Goal: Task Accomplishment & Management: Use online tool/utility

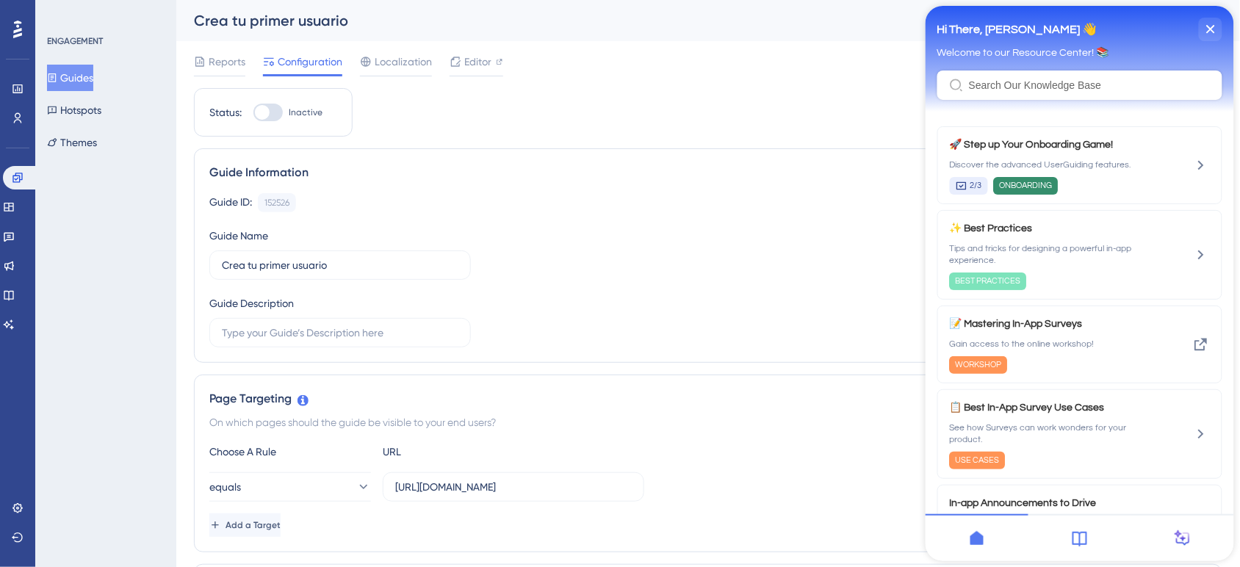
scroll to position [419, 0]
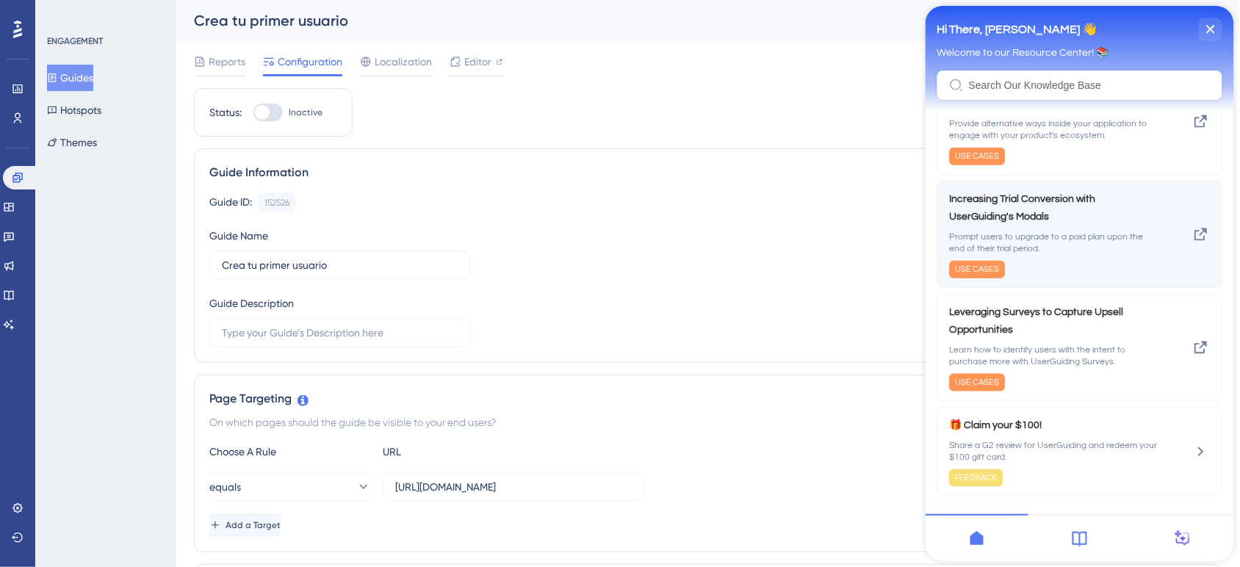
click at [1111, 247] on span "Prompt users to upgrade to a paid plan upon the end of their trial period." at bounding box center [1053, 243] width 208 height 24
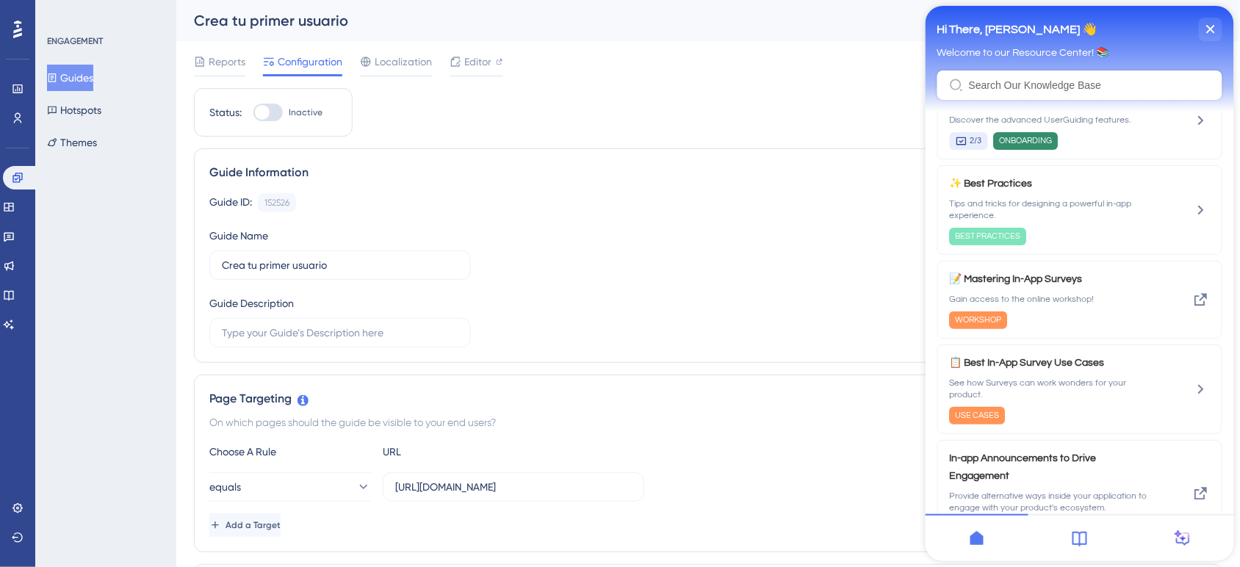
scroll to position [0, 0]
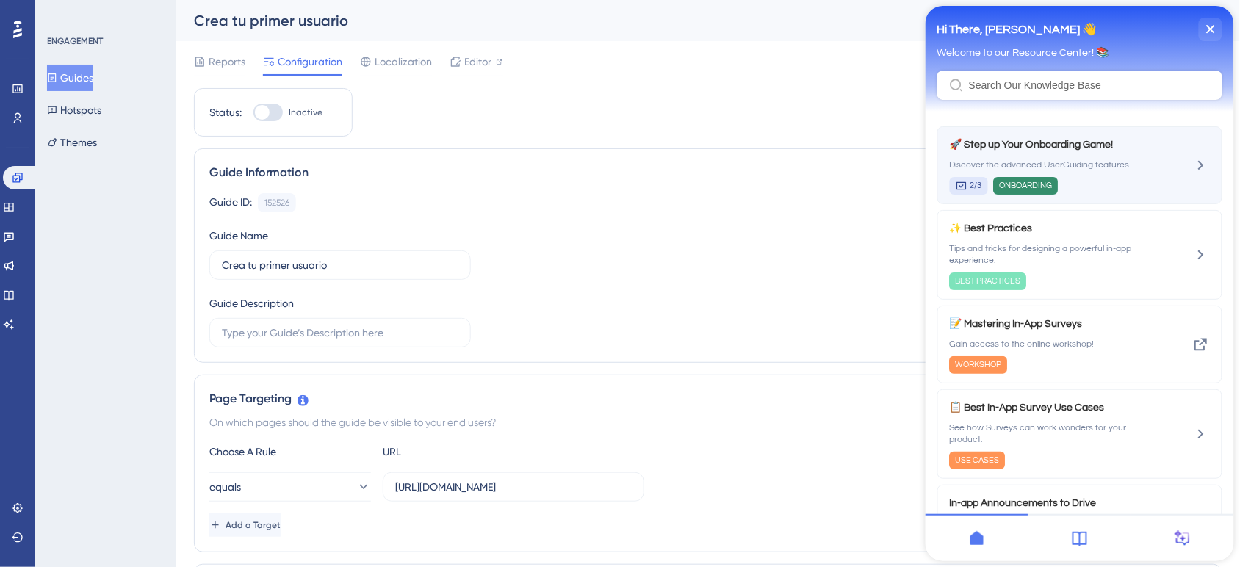
click at [1142, 155] on div "🚀 Step up Your Onboarding Game! Discover the advanced UserGuiding features. 2/3…" at bounding box center [1053, 165] width 208 height 59
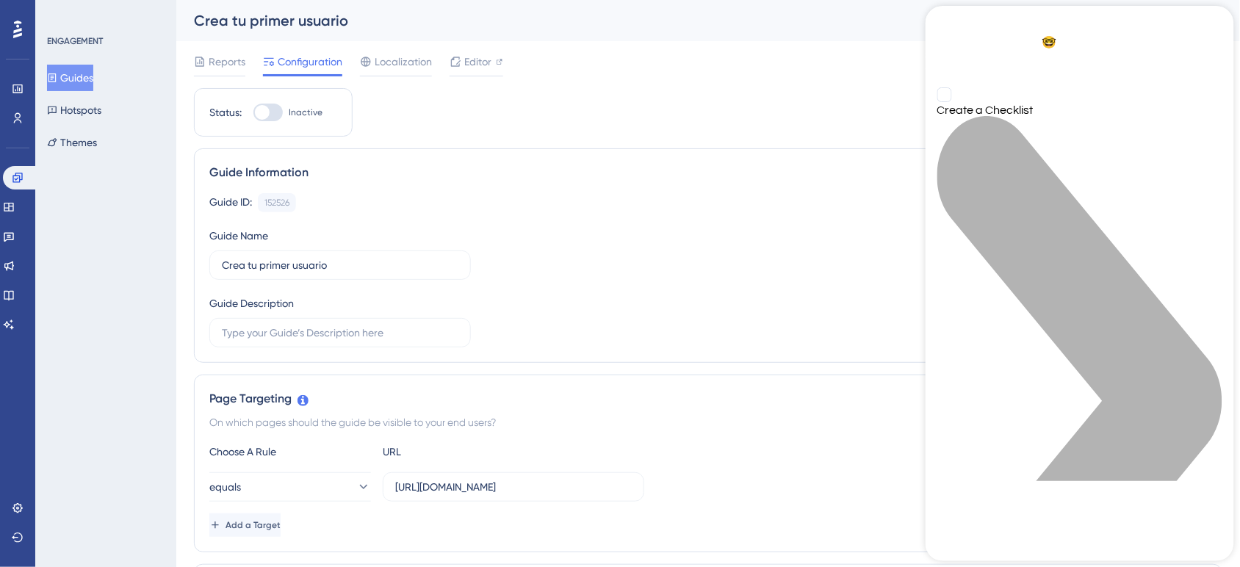
click at [1047, 116] on div "Create a Checklist" at bounding box center [1079, 110] width 285 height 12
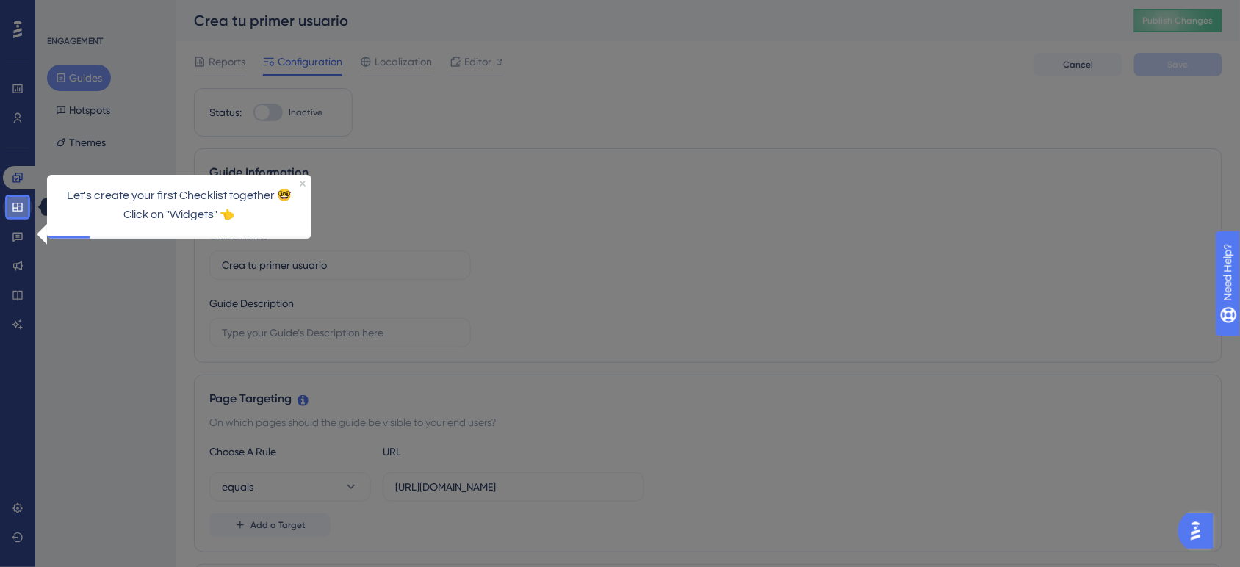
click at [8, 214] on link at bounding box center [17, 207] width 29 height 24
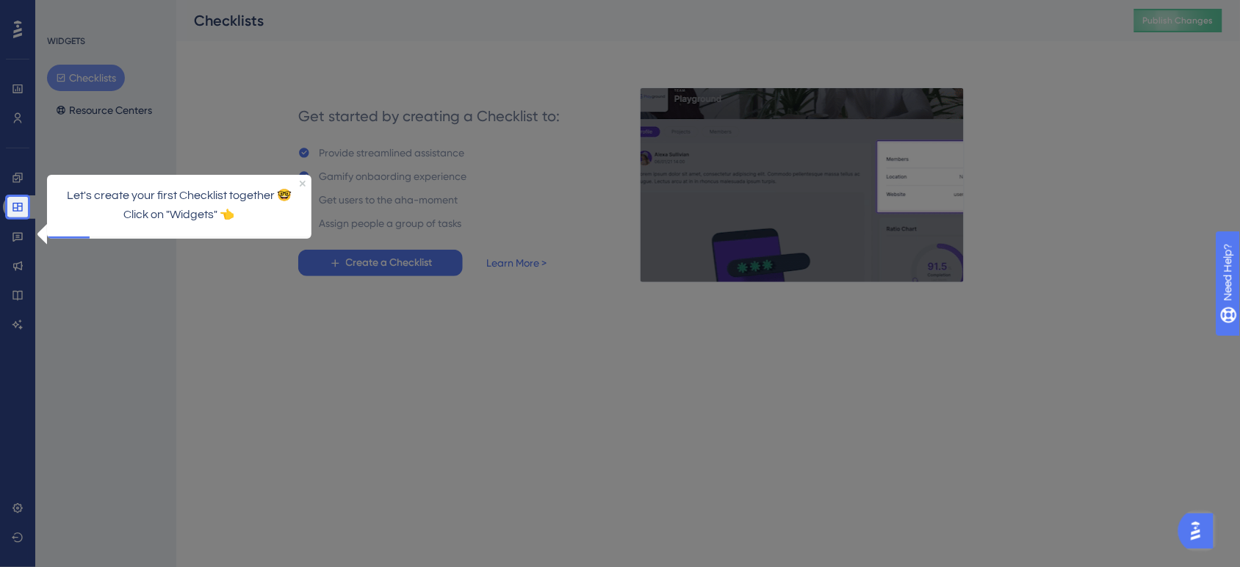
click at [154, 275] on div "WIDGETS Checklists Resource Centers" at bounding box center [105, 283] width 141 height 567
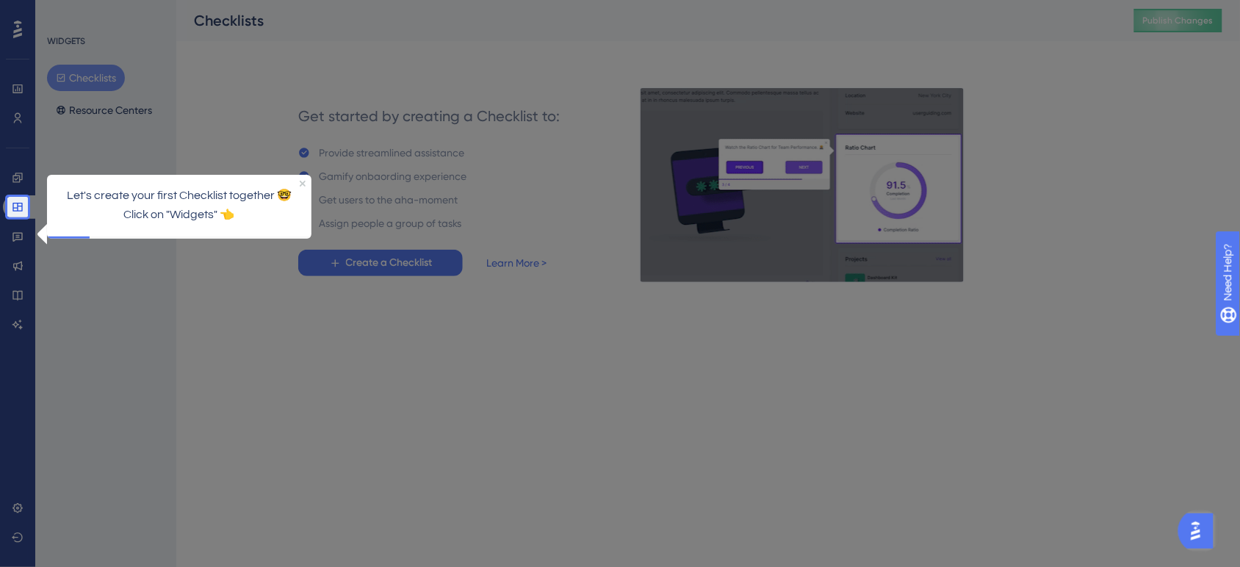
click at [71, 203] on p "Let's create your first Checklist together 🤓" at bounding box center [178, 196] width 241 height 19
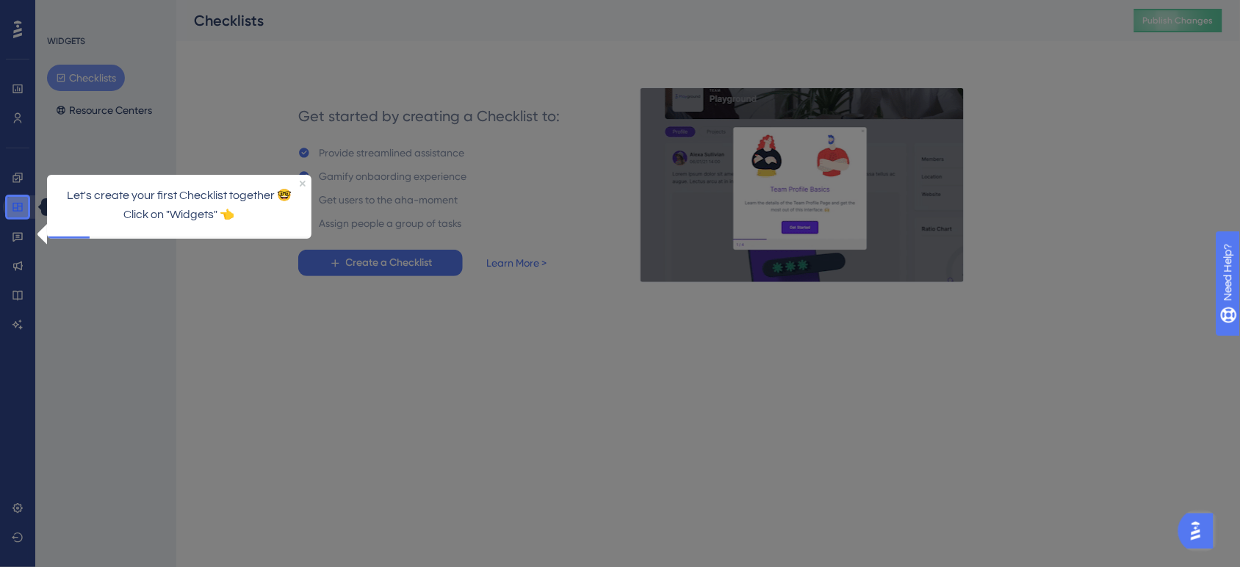
click at [8, 202] on link at bounding box center [20, 207] width 35 height 24
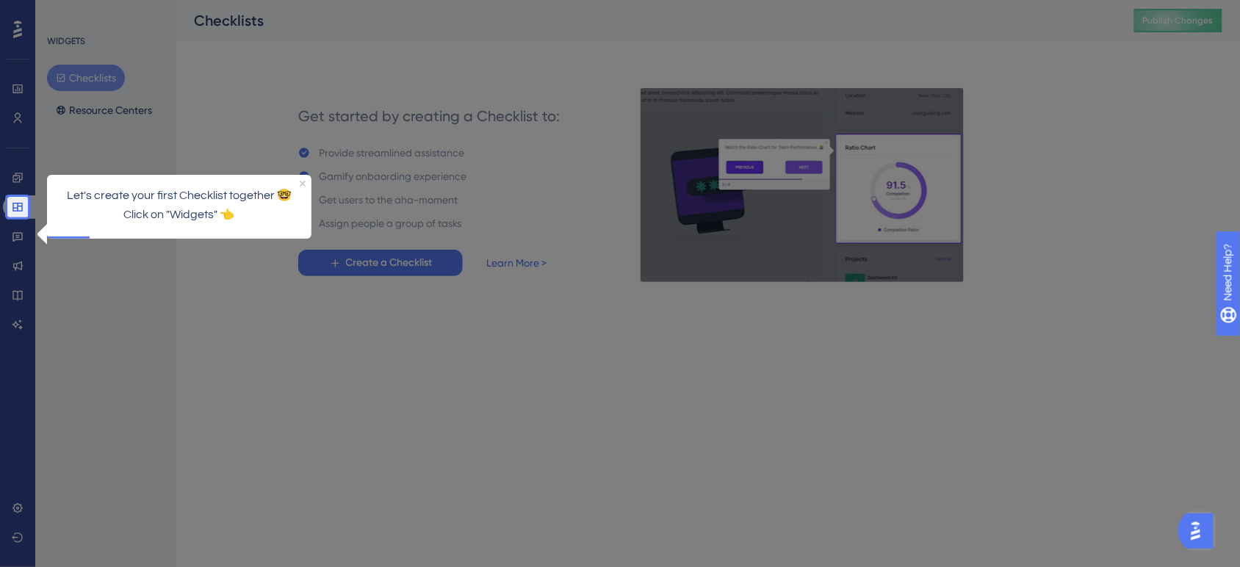
click at [259, 0] on html "Performance Users Engagement Widgets Feedback Product Updates Knowledge Base AI…" at bounding box center [620, 0] width 1240 height 0
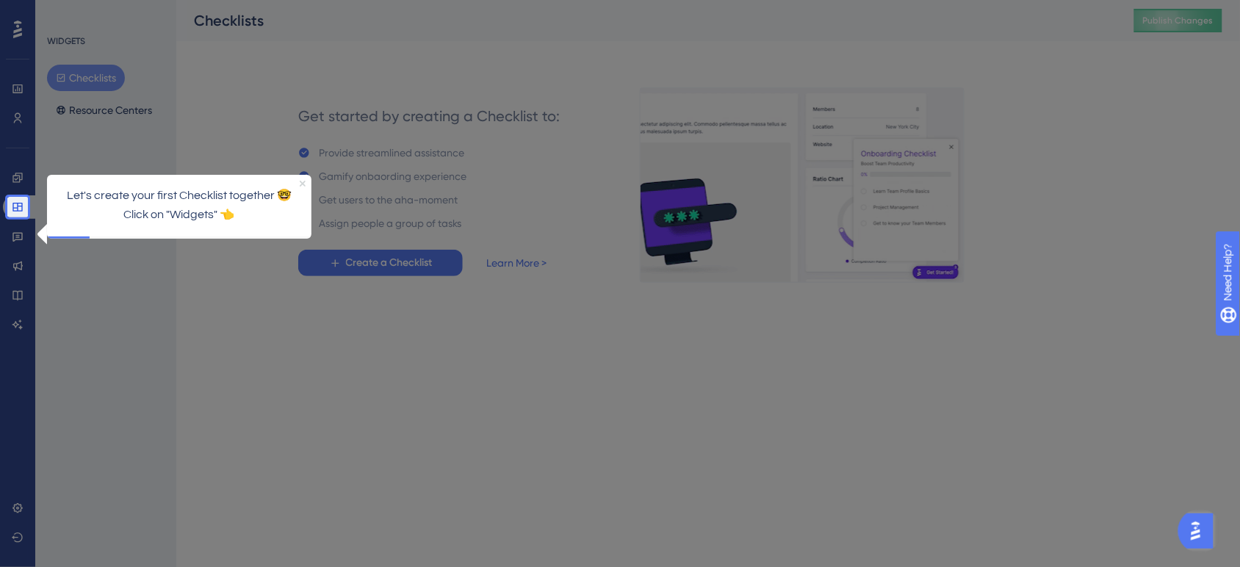
click at [304, 183] on icon "Close Preview" at bounding box center [302, 184] width 6 height 6
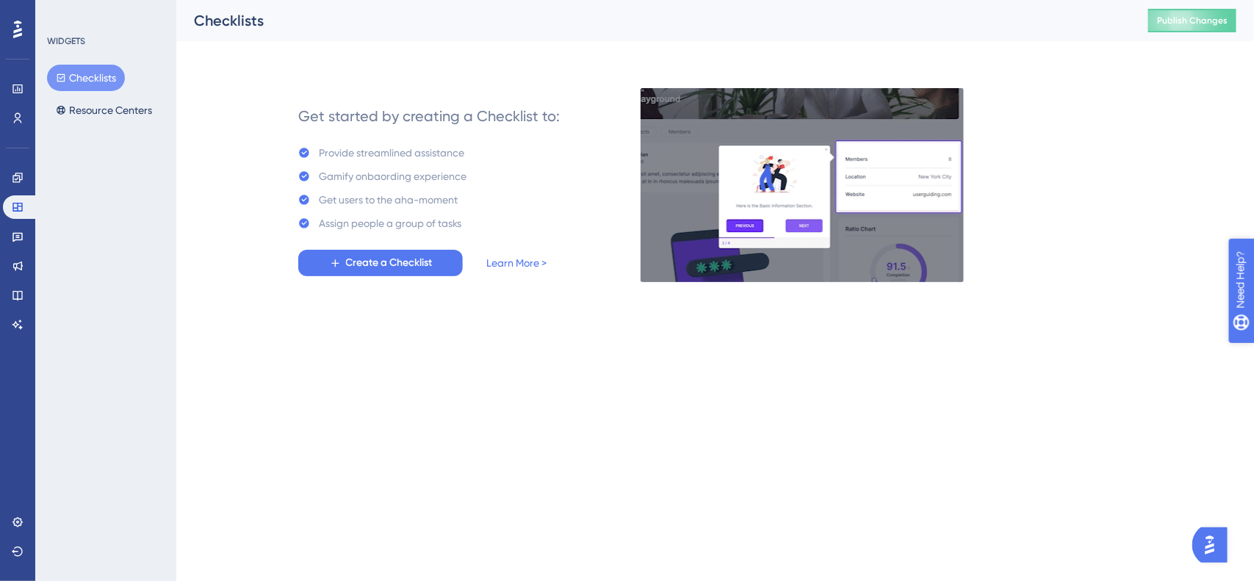
drag, startPoint x: 1283, startPoint y: 349, endPoint x: 2466, endPoint y: 629, distance: 1215.4
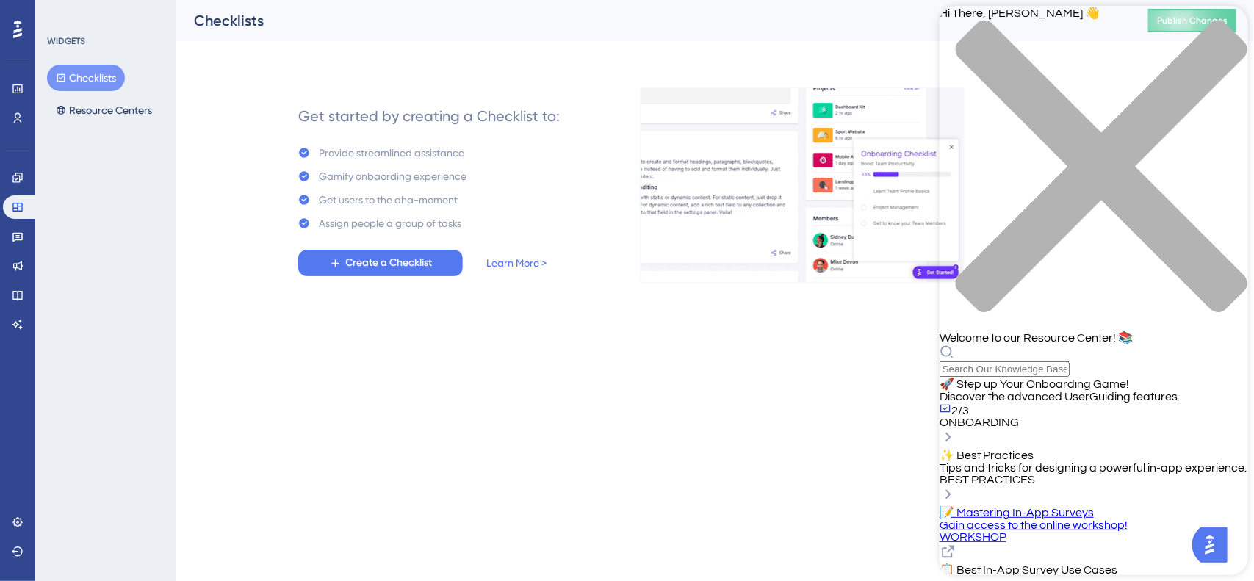
drag, startPoint x: 1135, startPoint y: 177, endPoint x: 986, endPoint y: 346, distance: 225.4
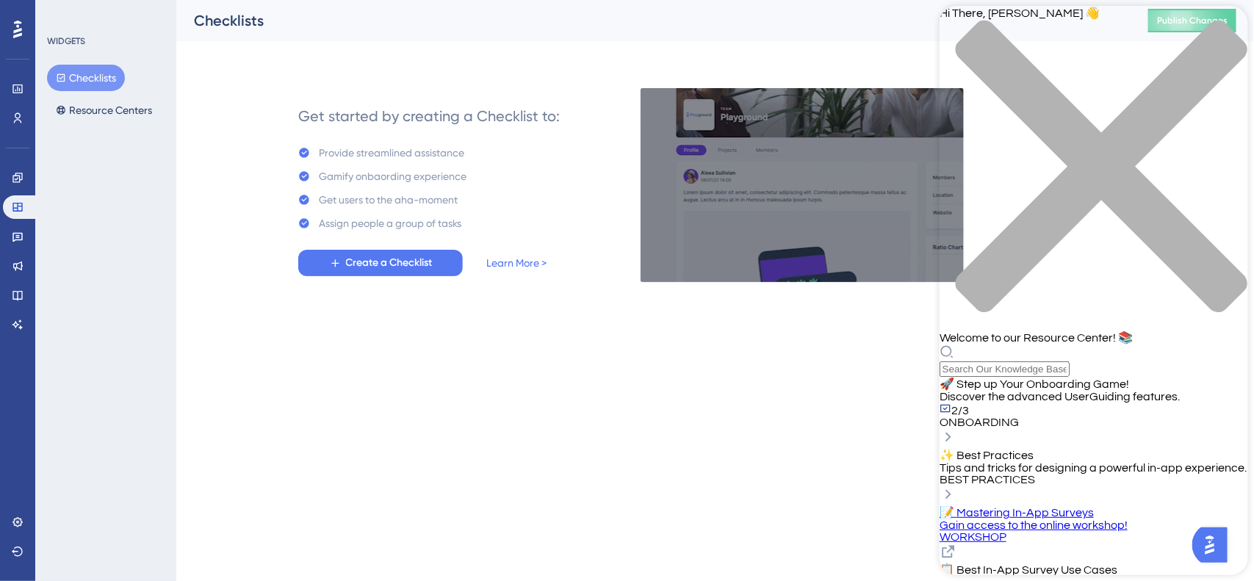
click at [1133, 403] on div "2/3 ONBOARDING" at bounding box center [1093, 416] width 309 height 26
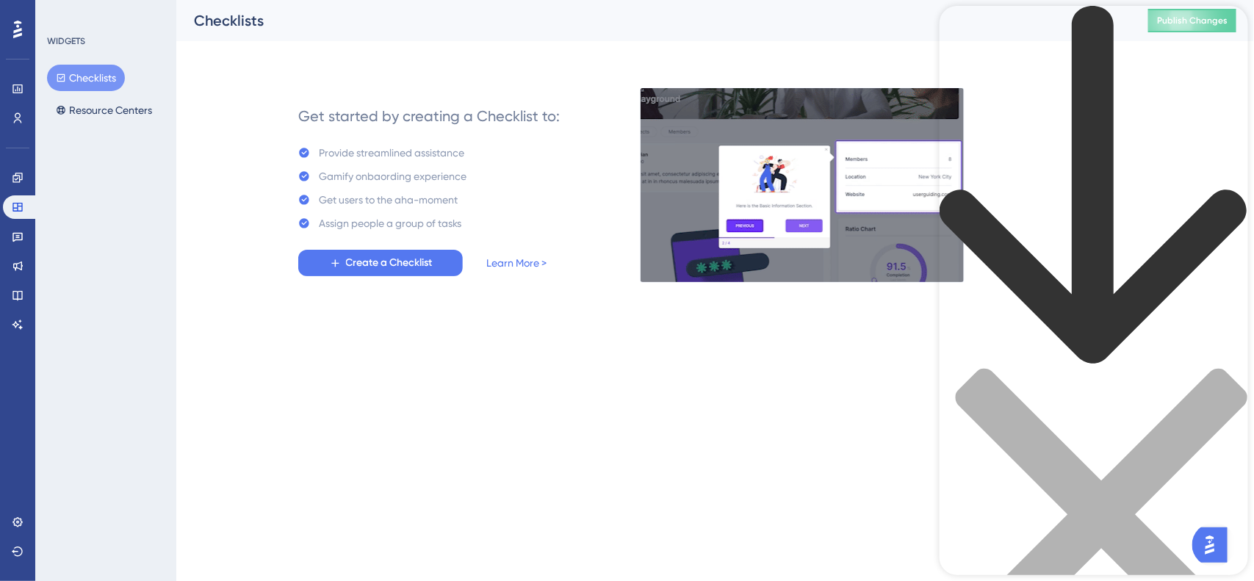
drag, startPoint x: 1003, startPoint y: 151, endPoint x: 1212, endPoint y: 154, distance: 209.4
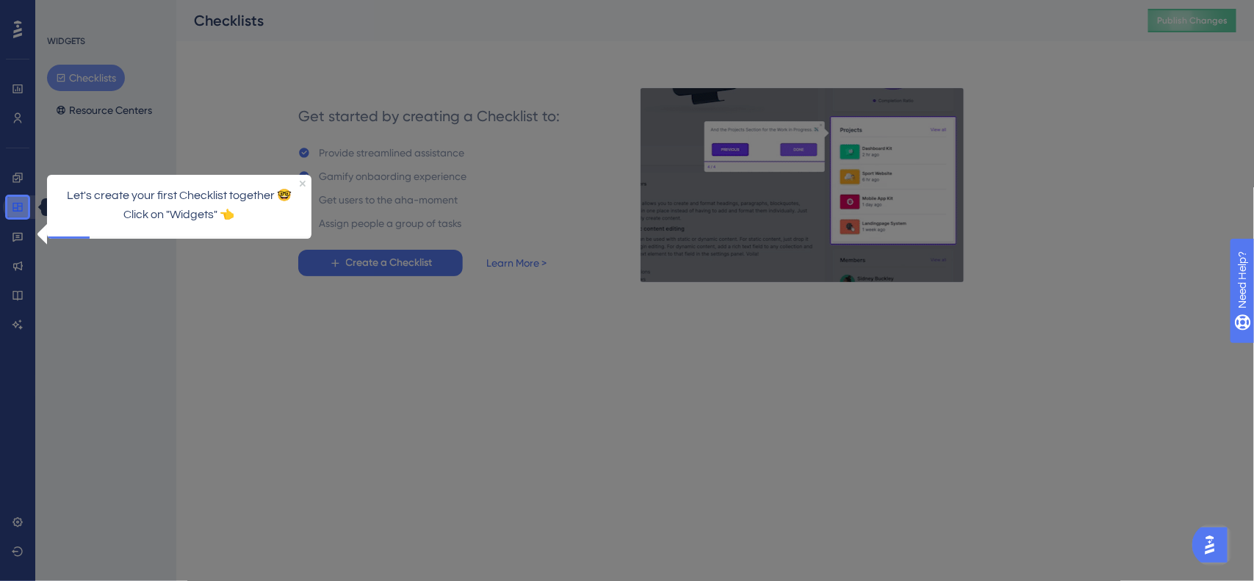
click at [24, 203] on link at bounding box center [20, 207] width 35 height 24
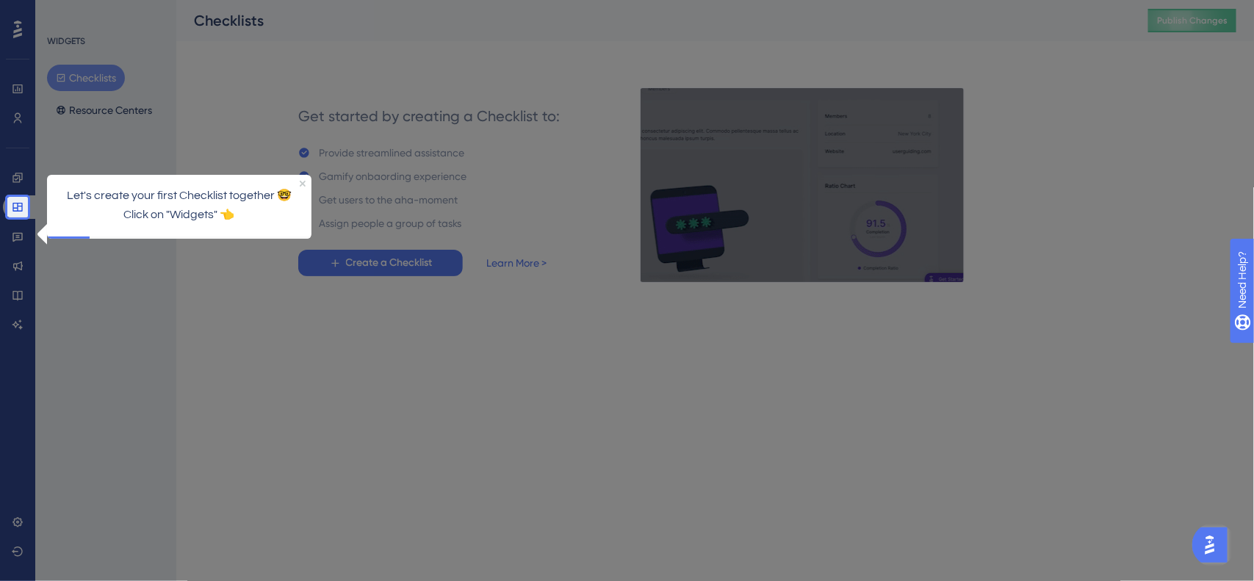
drag, startPoint x: 188, startPoint y: 223, endPoint x: 152, endPoint y: 233, distance: 37.2
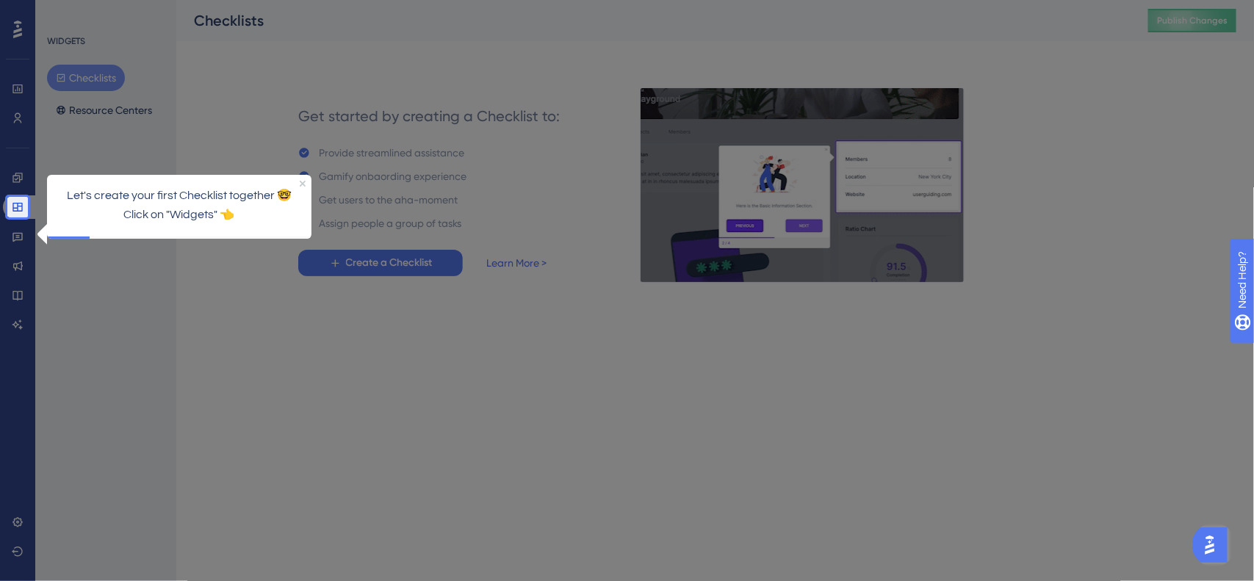
click at [187, 224] on div "Let's create your first Checklist together 🤓 Click on "Widgets" 👈" at bounding box center [178, 206] width 264 height 62
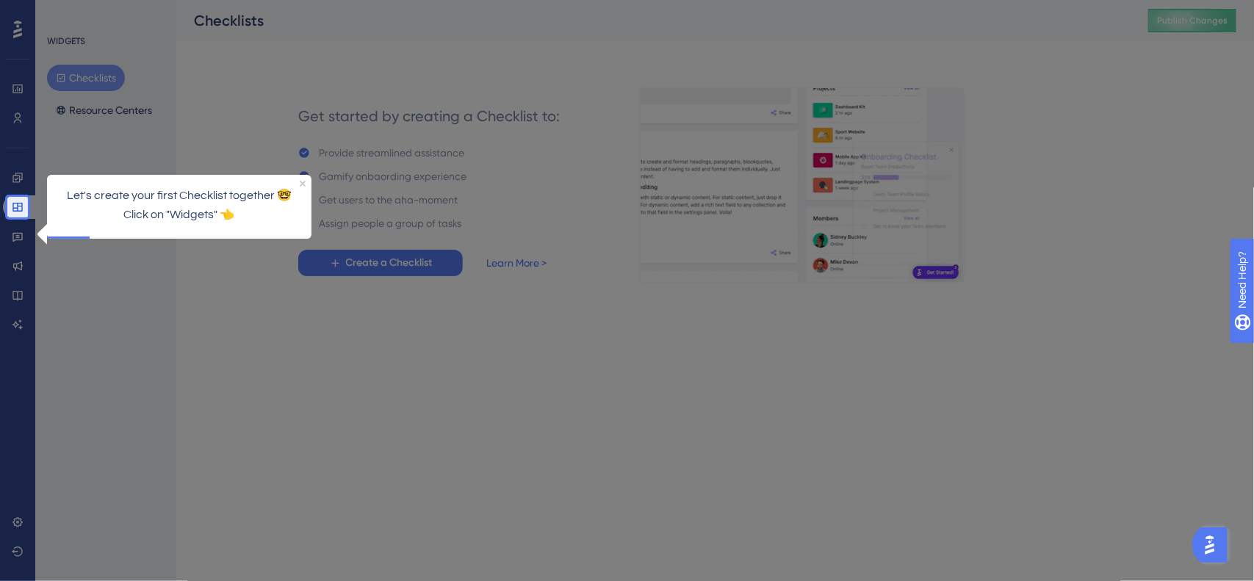
click at [92, 234] on div "Let's create your first Checklist together 🤓 Click on "Widgets" 👈" at bounding box center [178, 206] width 264 height 62
